Goal: Task Accomplishment & Management: Manage account settings

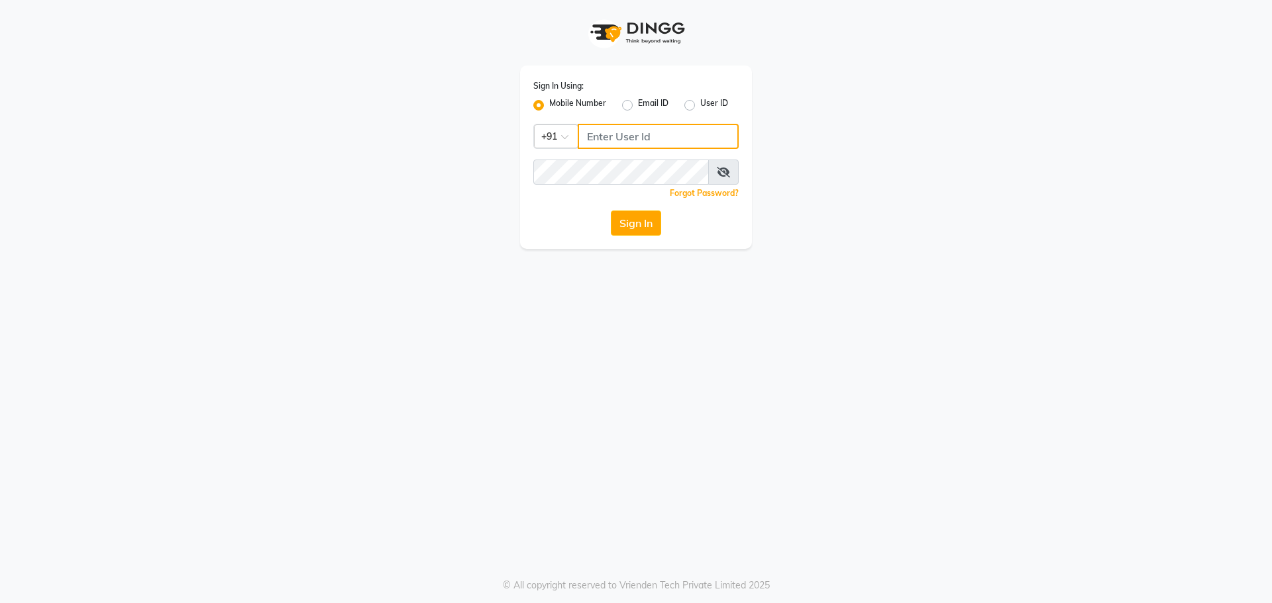
type input "8279543673"
click at [724, 170] on icon at bounding box center [723, 172] width 13 height 11
click at [639, 221] on button "Sign In" at bounding box center [636, 223] width 50 height 25
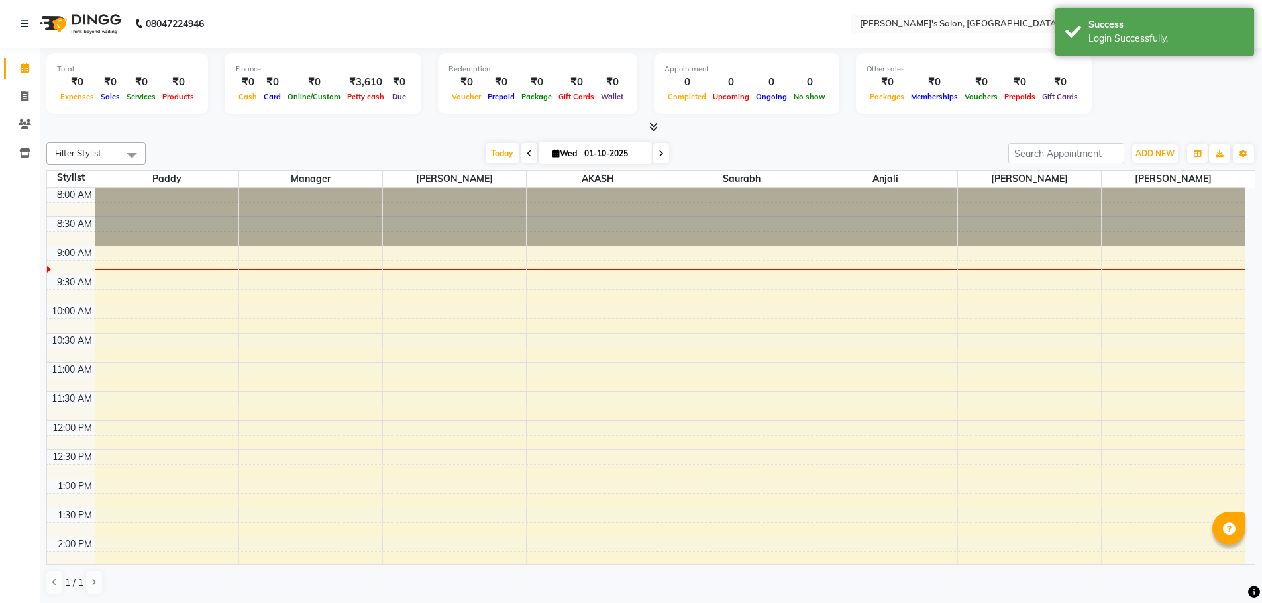
click at [527, 153] on icon at bounding box center [529, 154] width 5 height 8
type input "30-09-2025"
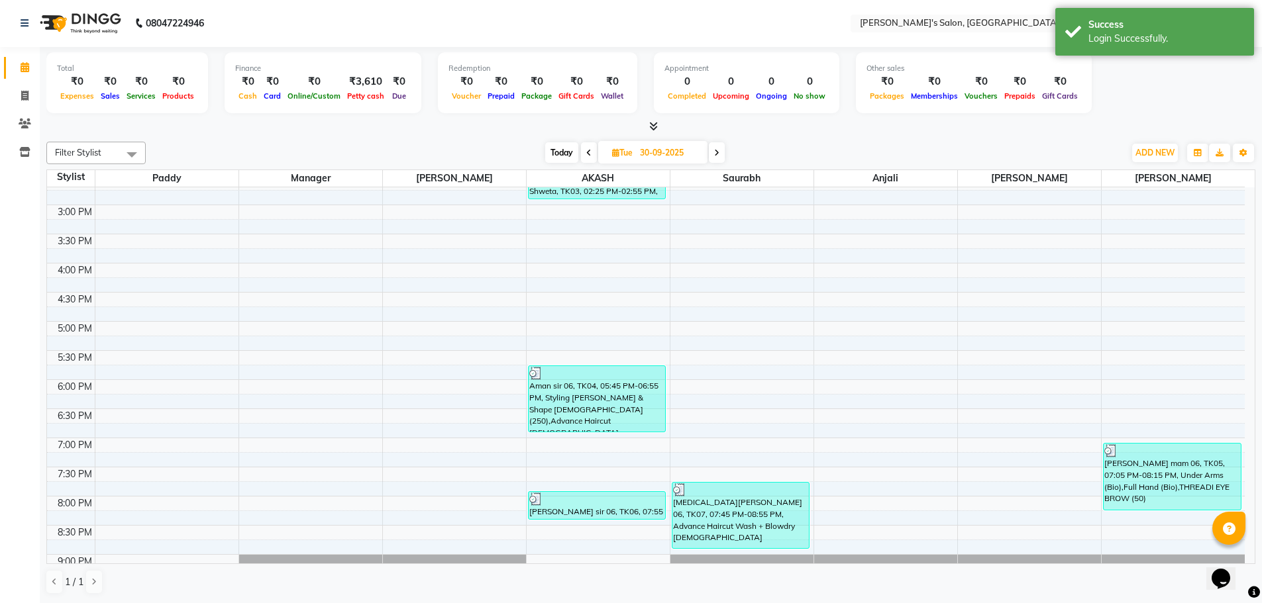
scroll to position [439, 0]
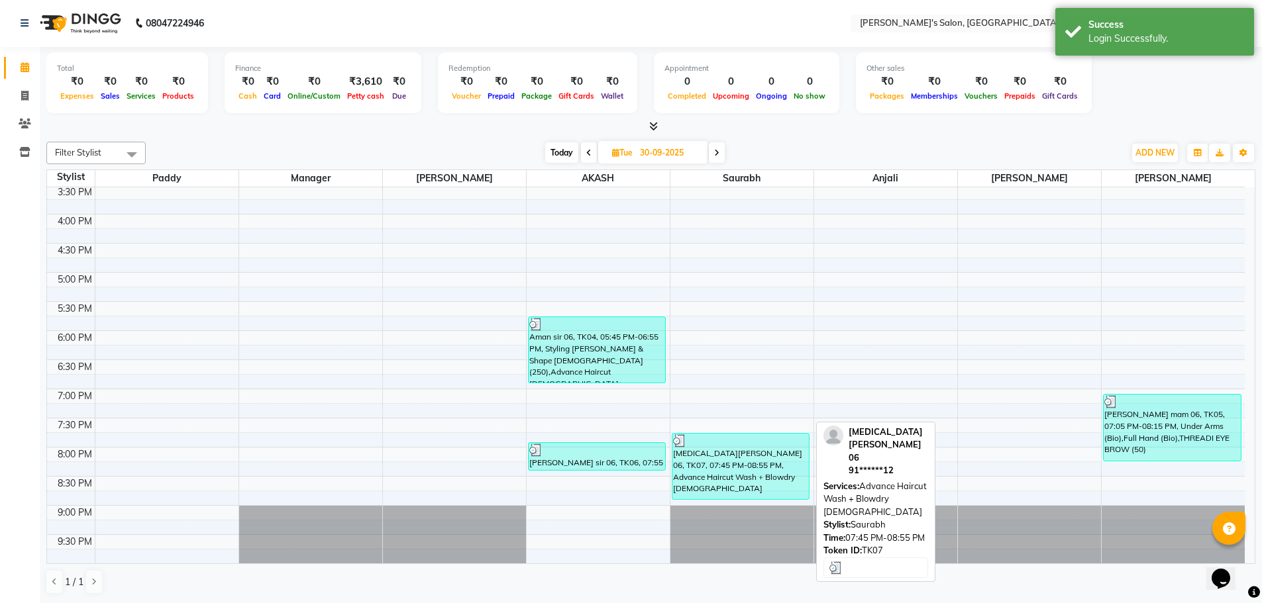
click at [733, 464] on div "[MEDICAL_DATA][PERSON_NAME] 06, TK07, 07:45 PM-08:55 PM, Advance Haircut Wash +…" at bounding box center [740, 467] width 137 height 66
select select "3"
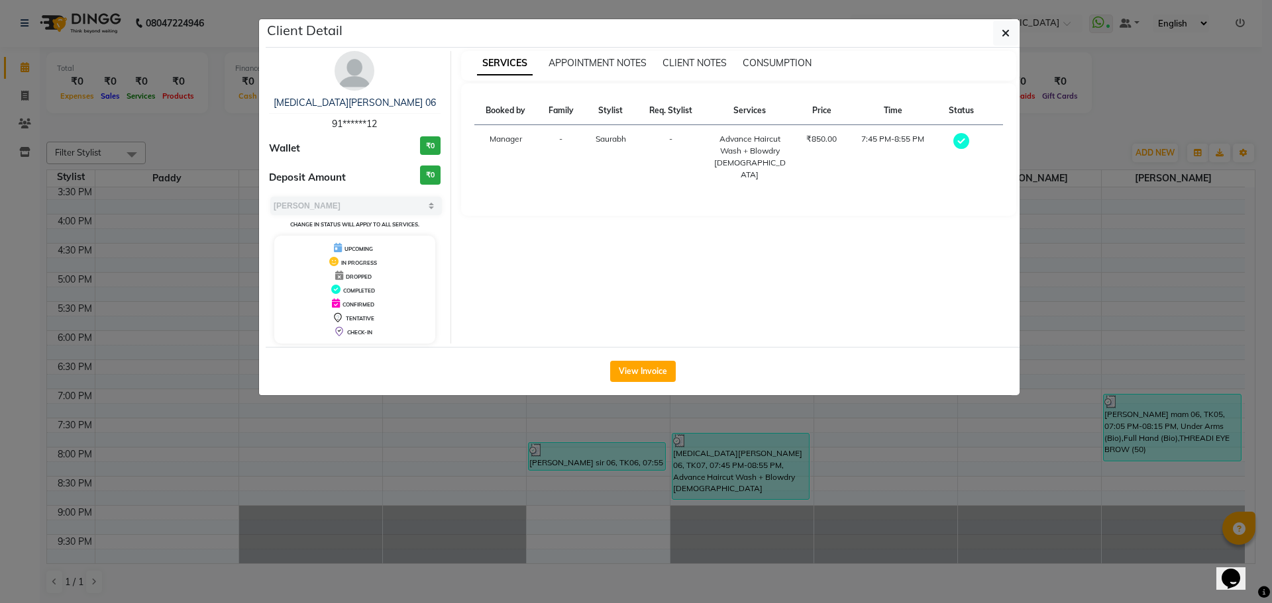
click at [633, 359] on div "View Invoice" at bounding box center [643, 371] width 754 height 48
click at [63, 74] on ngb-modal-window "Client Detail [MEDICAL_DATA][PERSON_NAME] 06 91******12 Wallet ₹0 Deposit Amoun…" at bounding box center [636, 301] width 1272 height 603
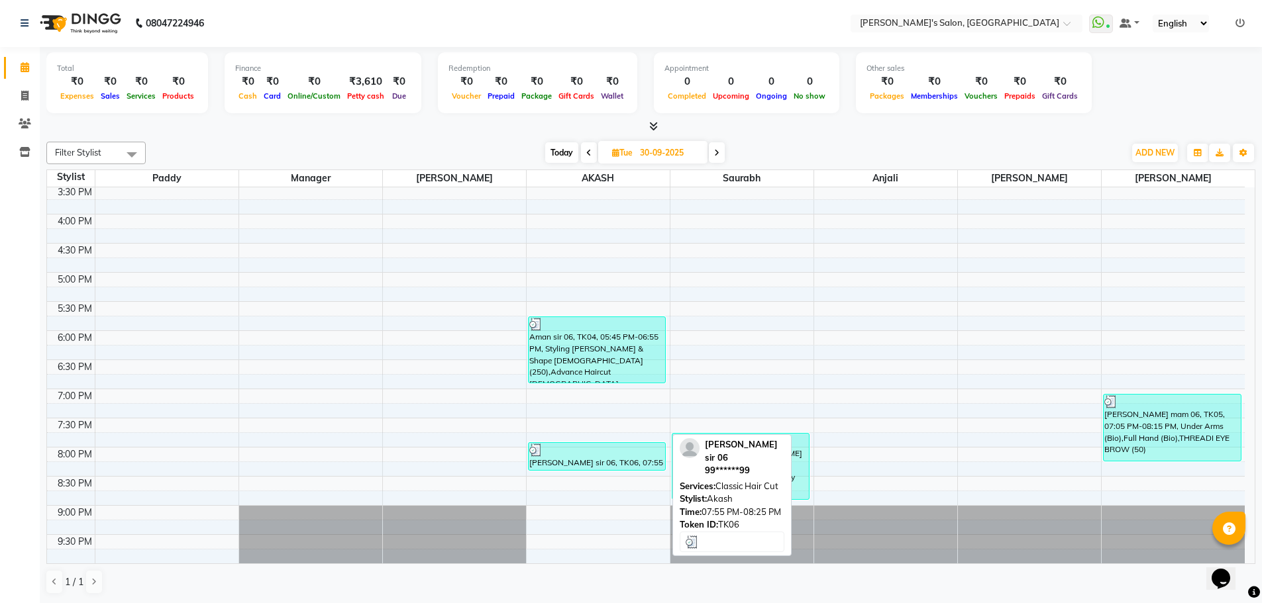
click at [570, 460] on div "[PERSON_NAME] sir 06, TK06, 07:55 PM-08:25 PM, Classic Hair Cut" at bounding box center [597, 456] width 137 height 27
select select "3"
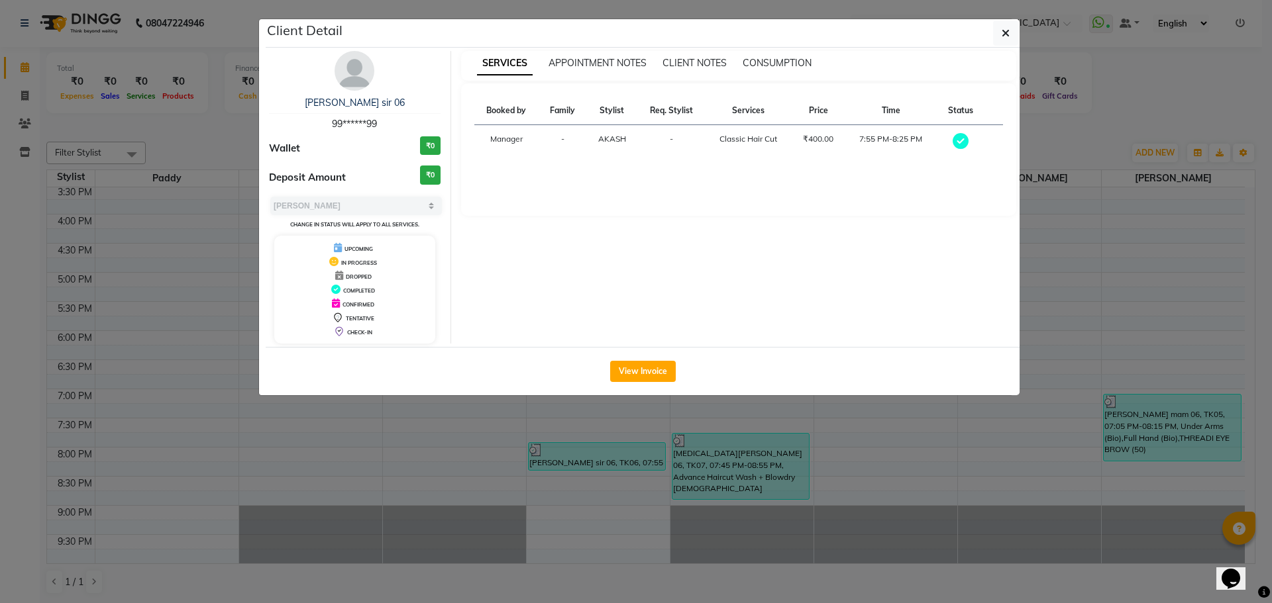
click at [391, 467] on ngb-modal-window "Client Detail [PERSON_NAME] sir 06 99******99 Wallet ₹0 Deposit Amount ₹0 Selec…" at bounding box center [636, 301] width 1272 height 603
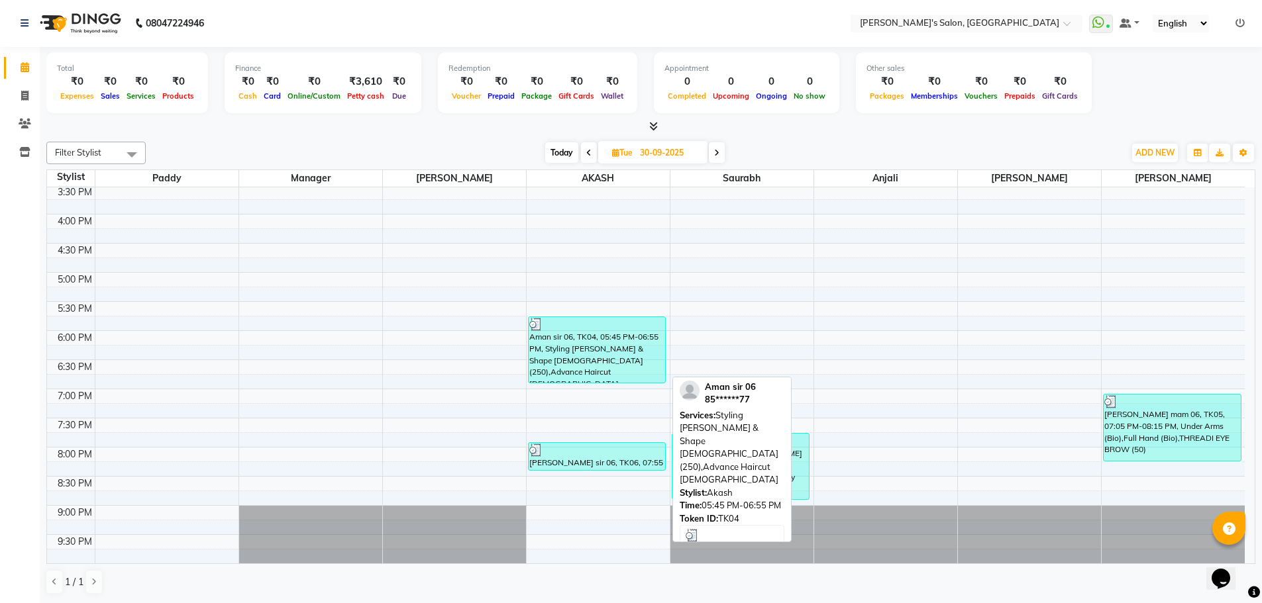
click at [574, 364] on div "Aman sir 06, TK04, 05:45 PM-06:55 PM, Styling [PERSON_NAME] & Shape [DEMOGRAPHI…" at bounding box center [597, 350] width 137 height 66
select select "3"
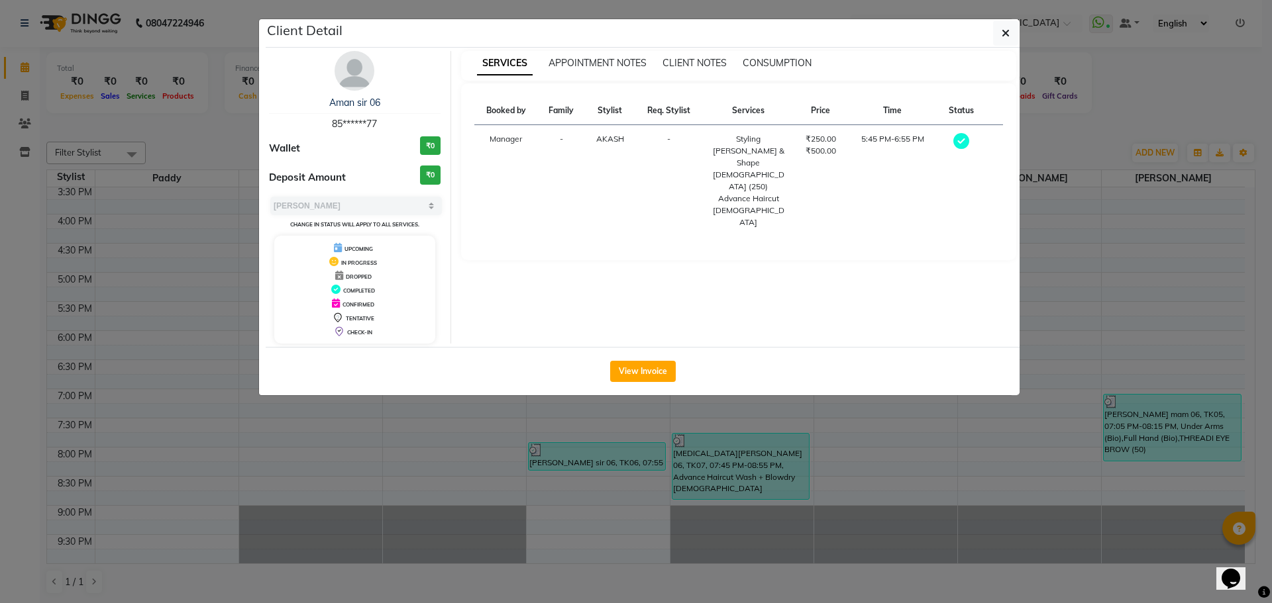
click at [471, 468] on ngb-modal-window "Client Detail Aman sir 06 85******77 Wallet ₹0 Deposit Amount ₹0 Select MARK DO…" at bounding box center [636, 301] width 1272 height 603
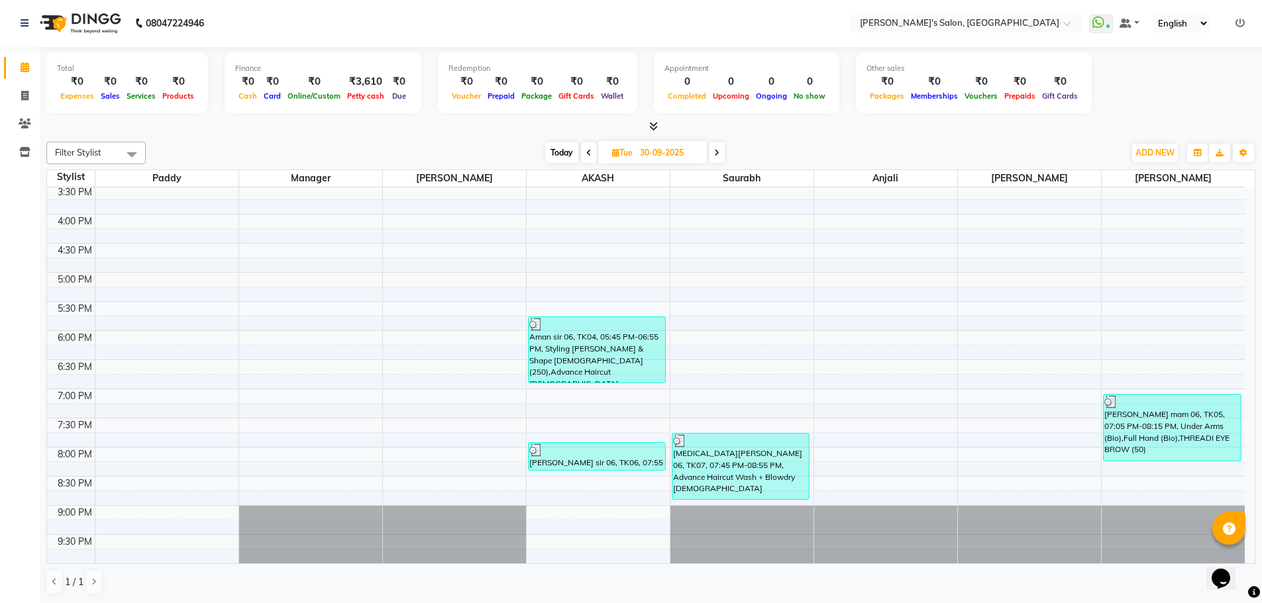
click at [714, 152] on span at bounding box center [717, 152] width 16 height 21
type input "01-10-2025"
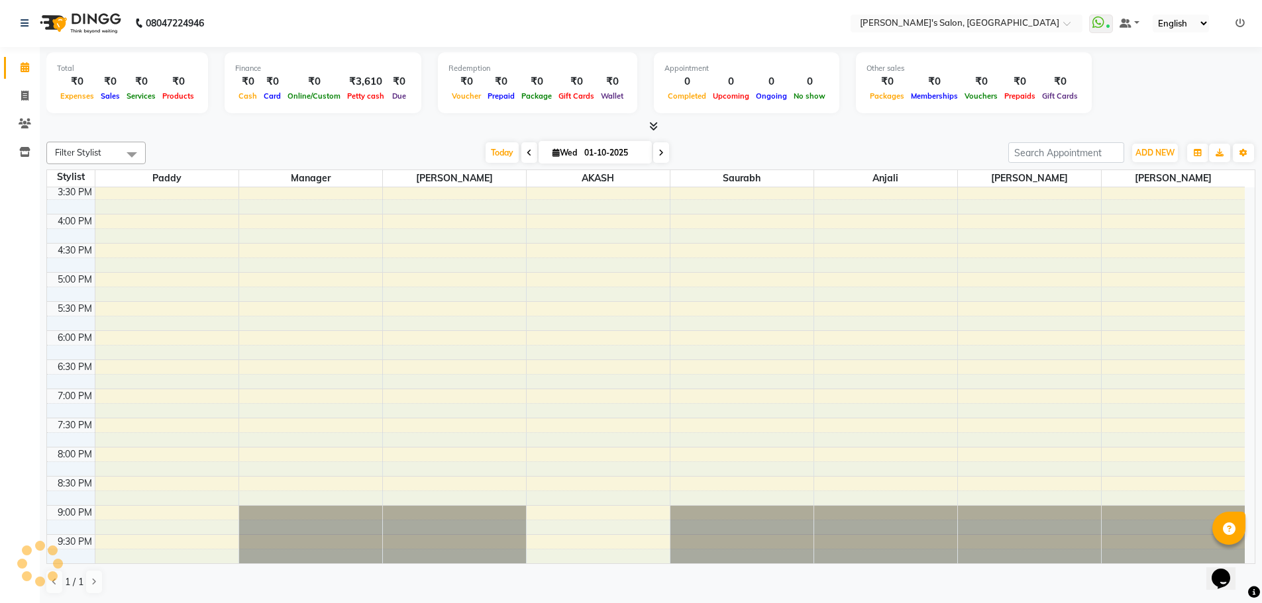
scroll to position [59, 0]
